Goal: Task Accomplishment & Management: Complete application form

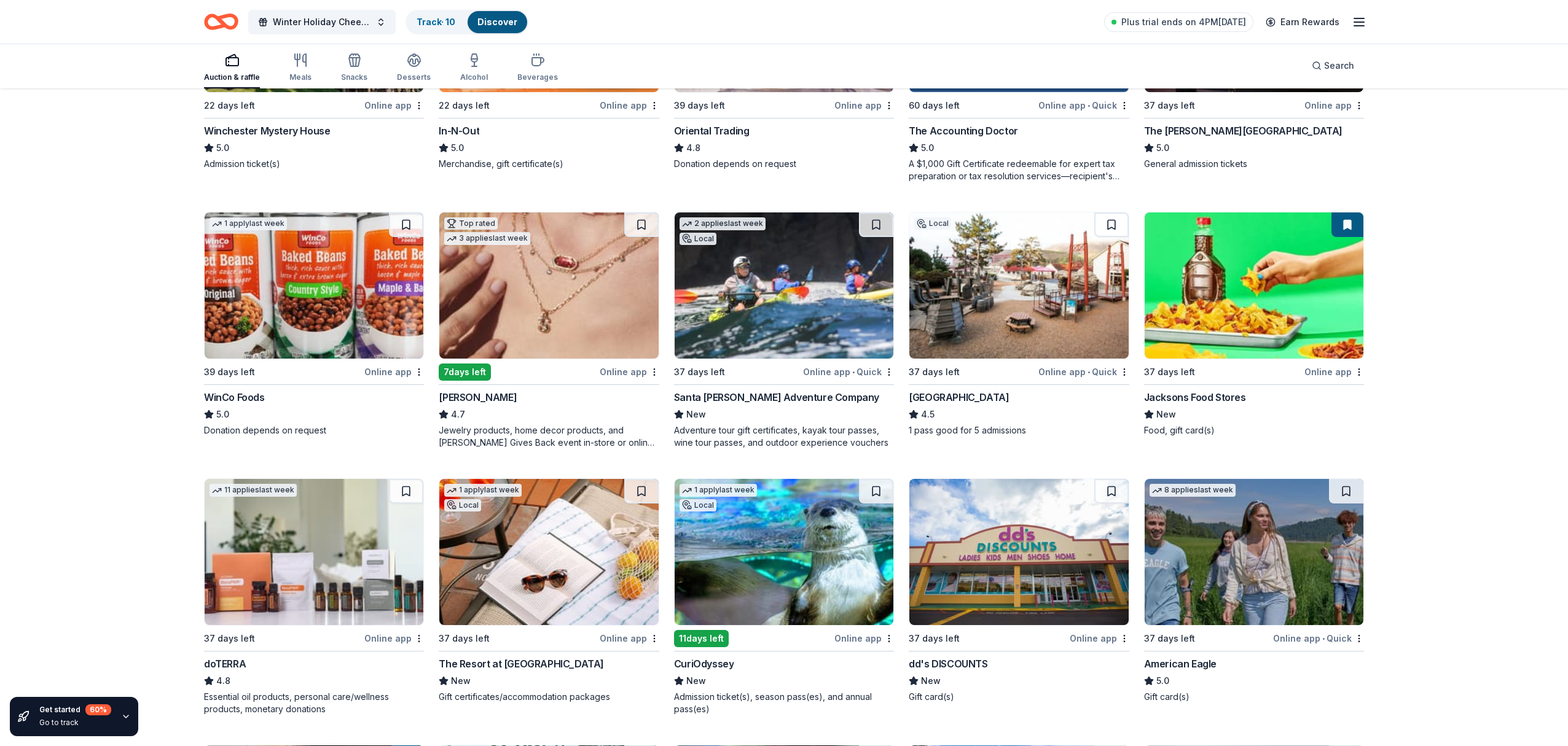
scroll to position [282, 0]
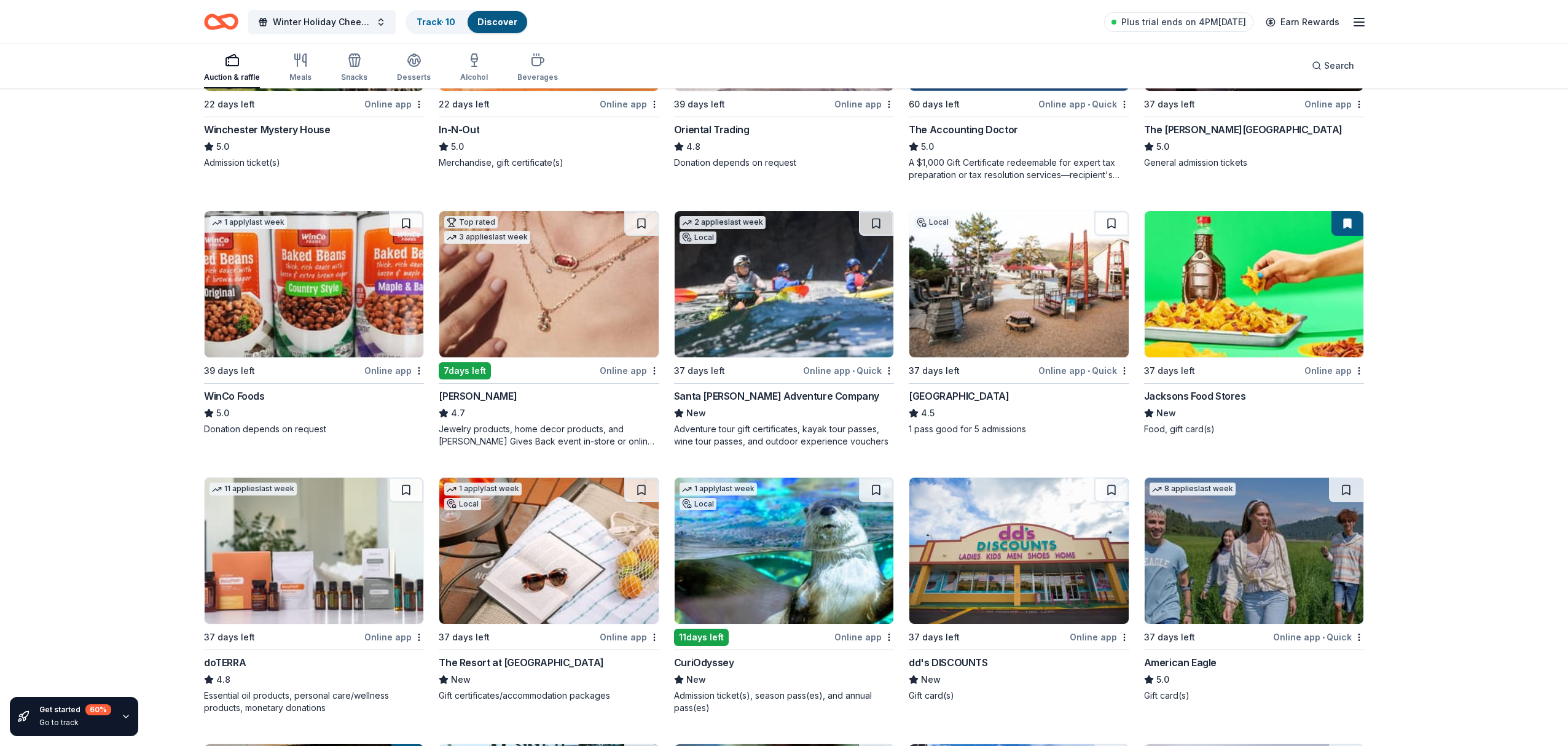
click at [508, 274] on img at bounding box center [548, 284] width 219 height 146
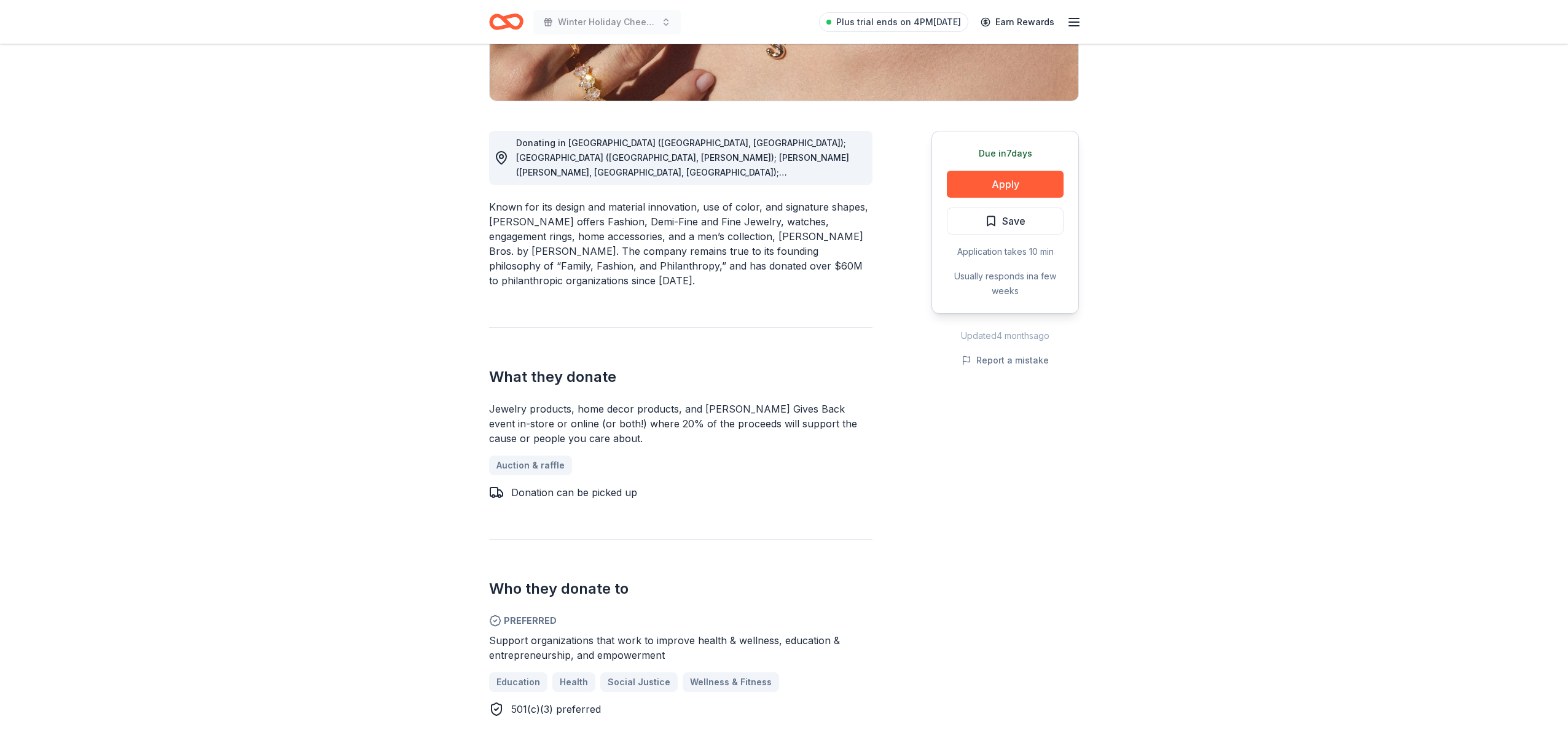
scroll to position [269, 0]
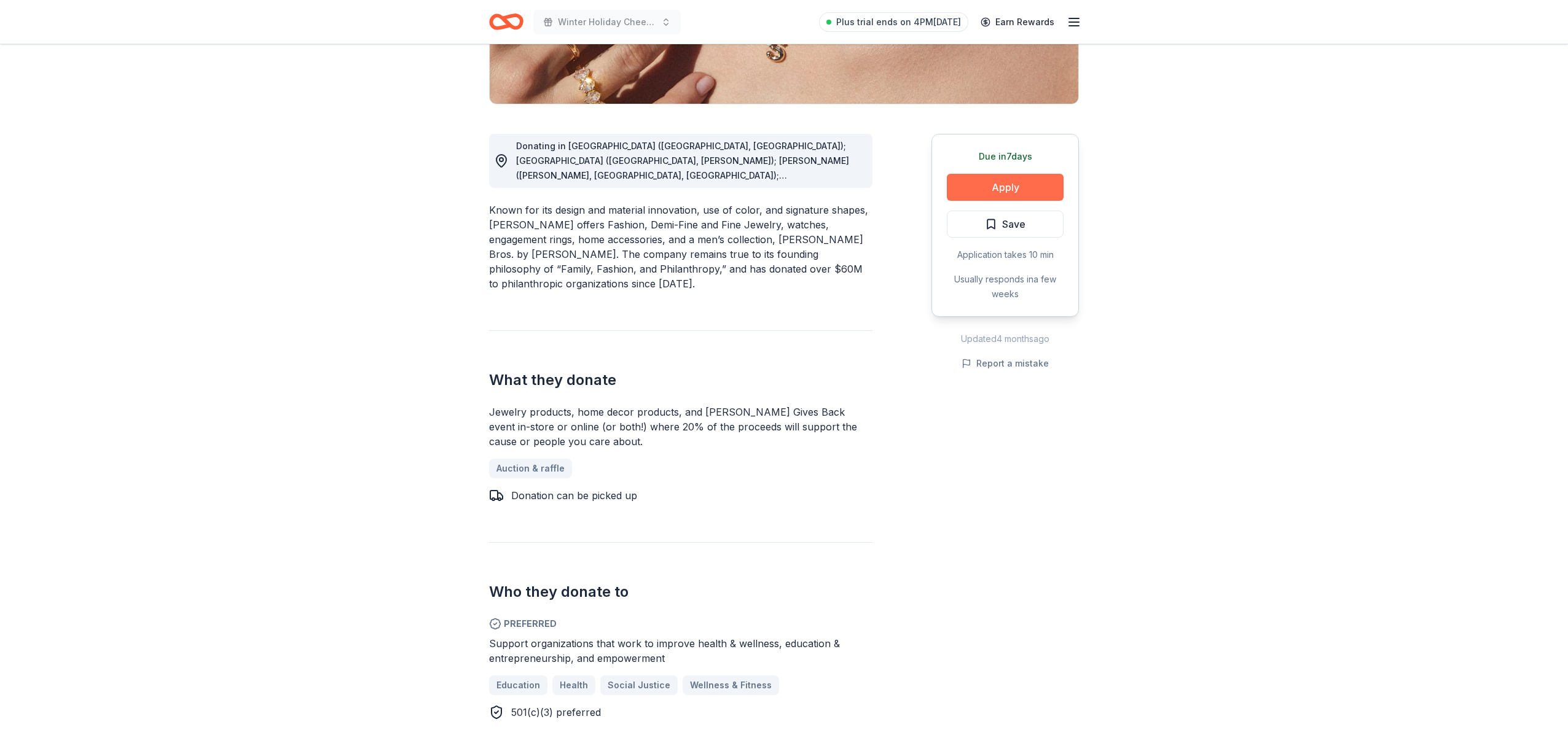
click at [1011, 186] on button "Apply" at bounding box center [1005, 187] width 117 height 27
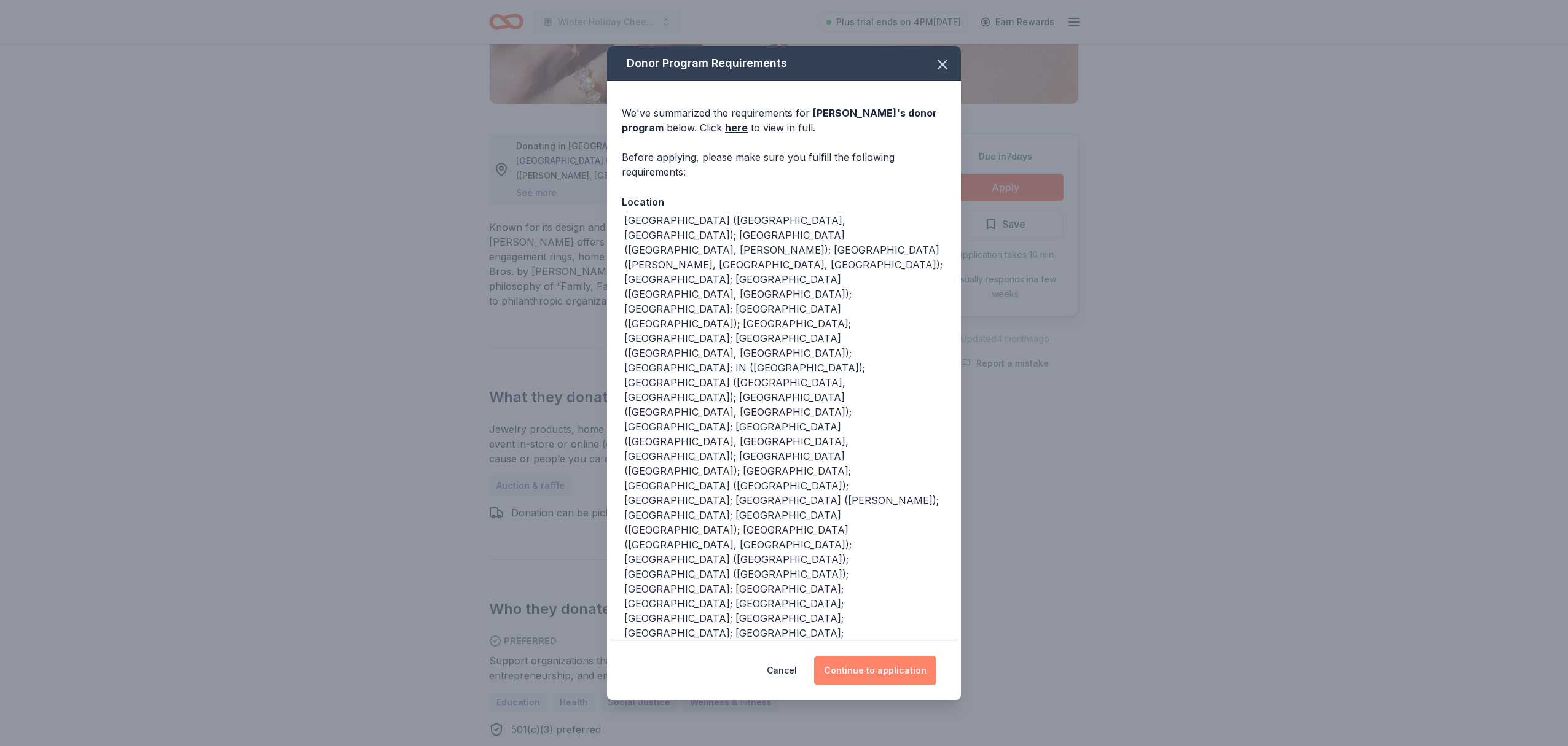
click at [889, 656] on button "Continue to application" at bounding box center [875, 670] width 122 height 30
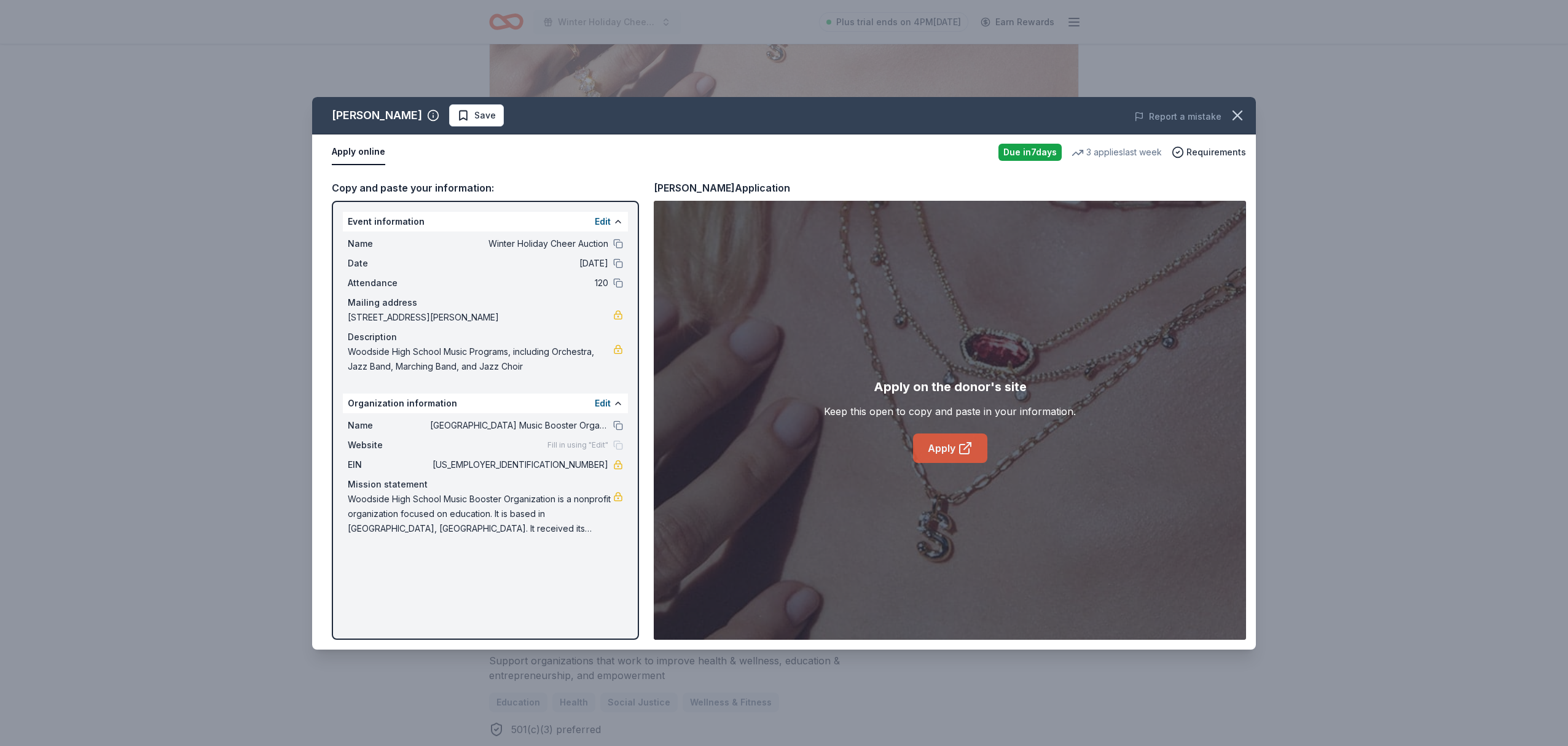
click at [938, 447] on link "Apply" at bounding box center [950, 448] width 74 height 30
